Goal: Information Seeking & Learning: Understand process/instructions

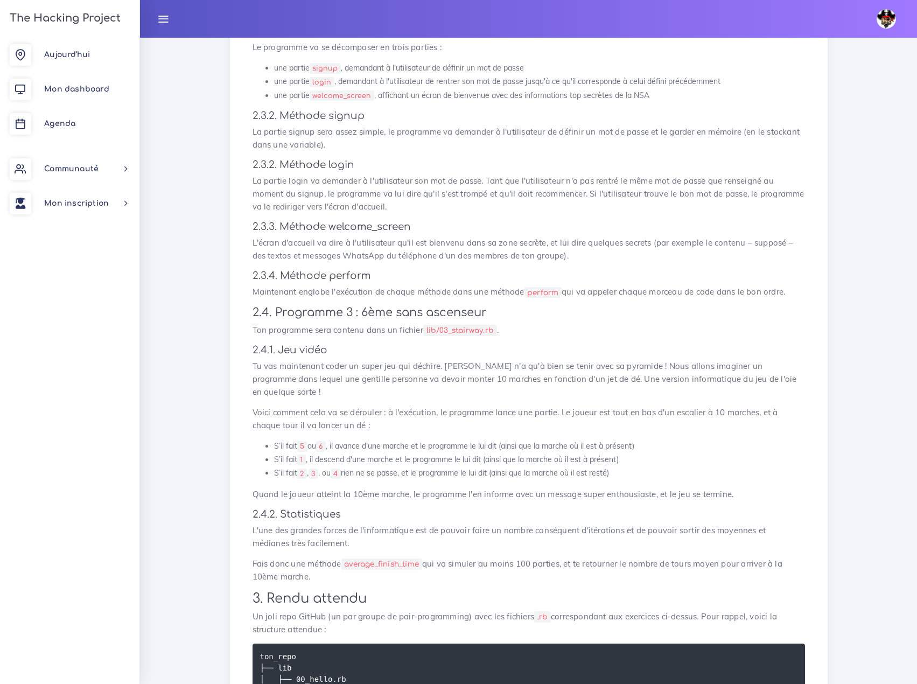
scroll to position [1221, 0]
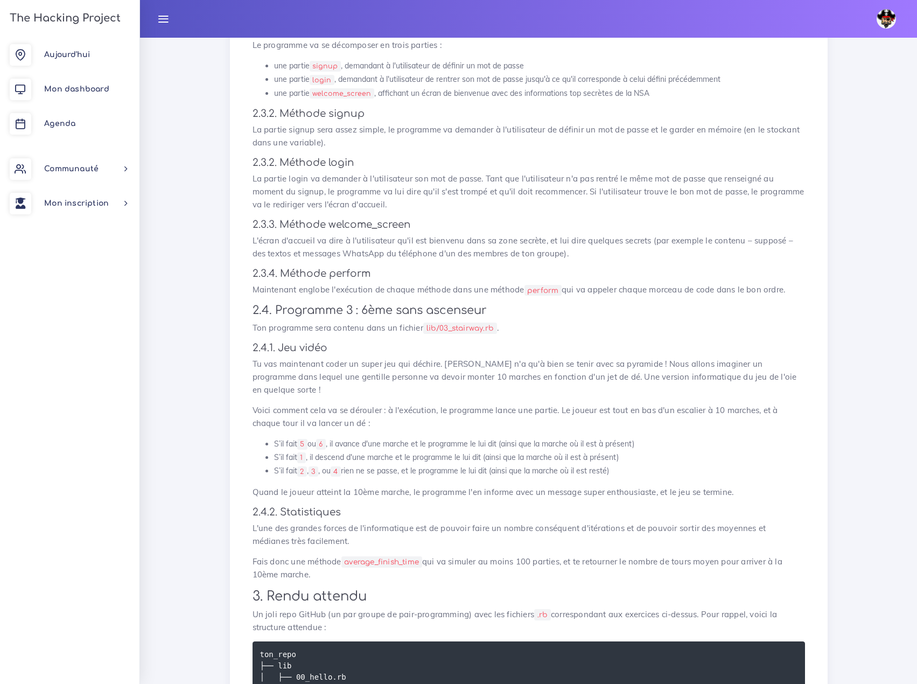
drag, startPoint x: 424, startPoint y: 62, endPoint x: 481, endPoint y: 64, distance: 57.6
copy code "02_password.rb"
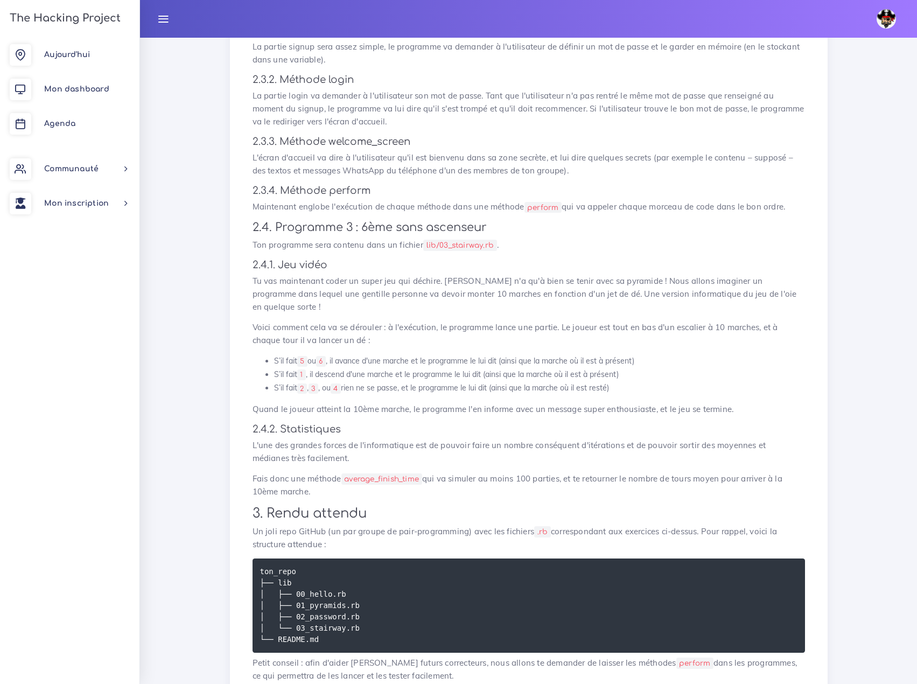
scroll to position [1275, 0]
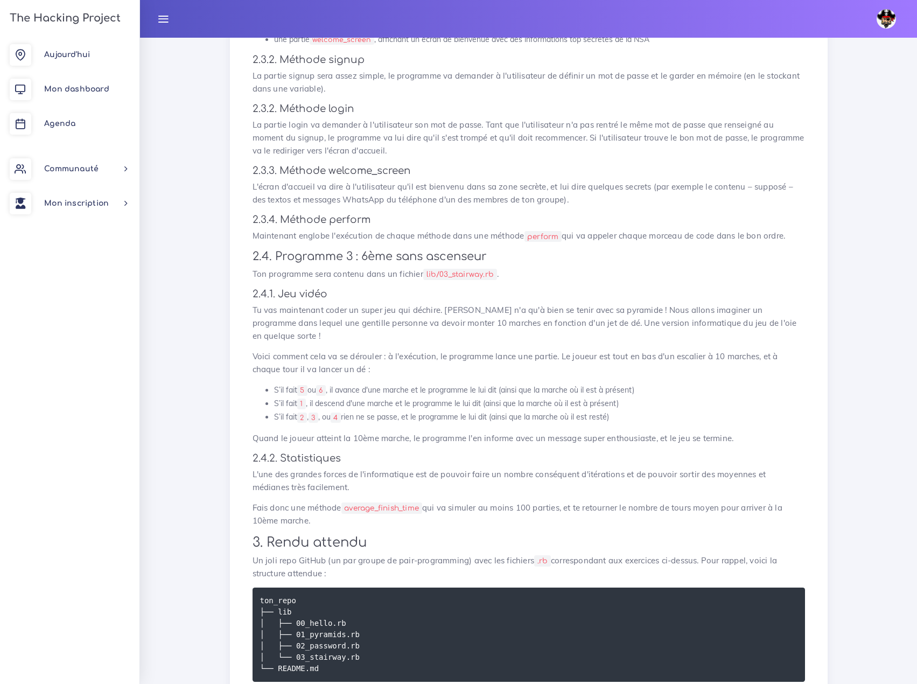
click at [324, 18] on code "signup" at bounding box center [325, 12] width 31 height 11
copy code "signup"
click at [322, 32] on code "login" at bounding box center [322, 26] width 25 height 11
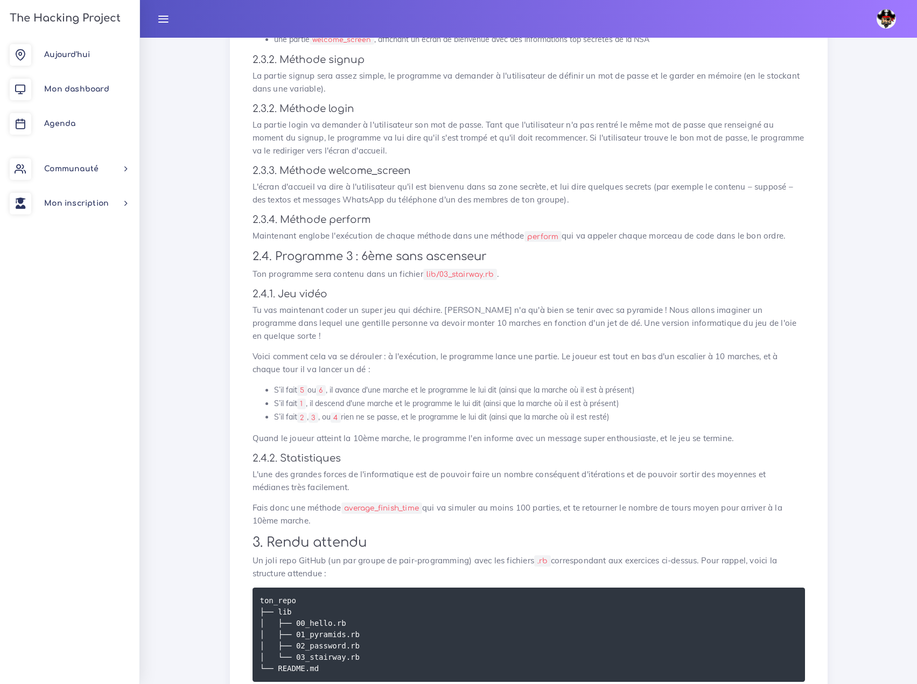
copy code "login"
click at [335, 45] on code "welcome_screen" at bounding box center [342, 39] width 65 height 11
copy code "welcome_screen"
